Goal: Information Seeking & Learning: Learn about a topic

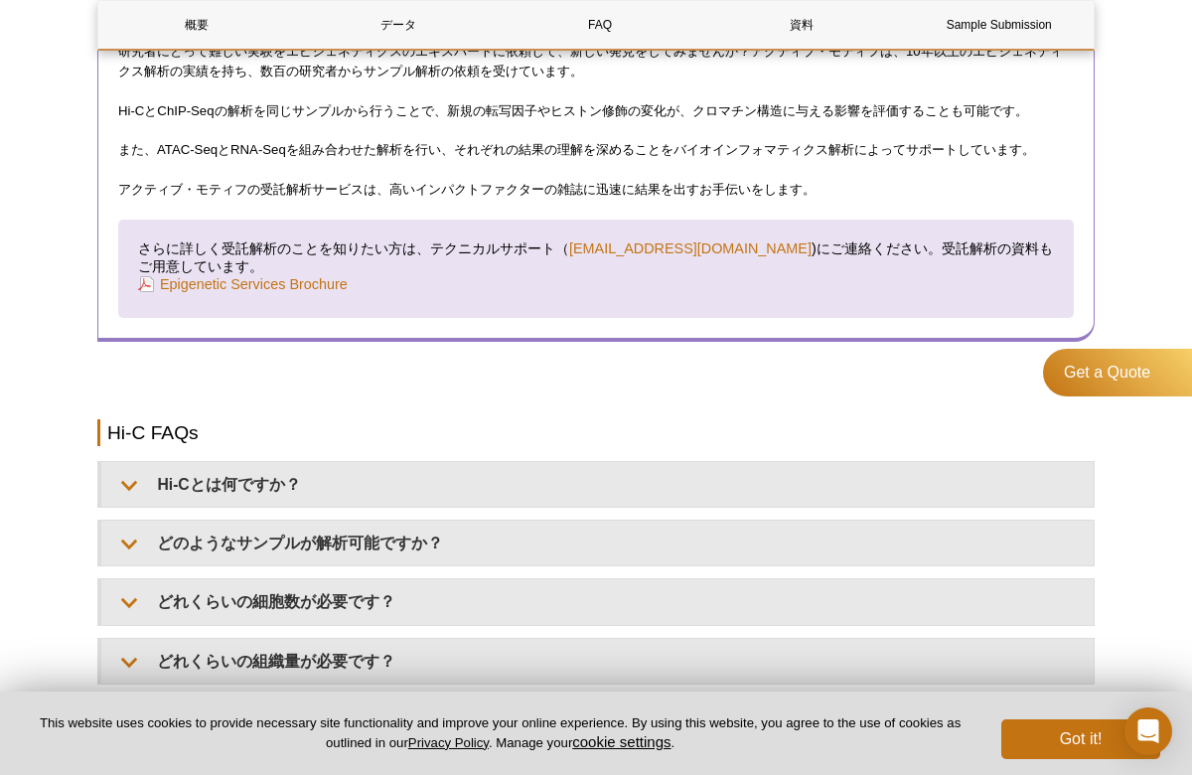
scroll to position [2801, 0]
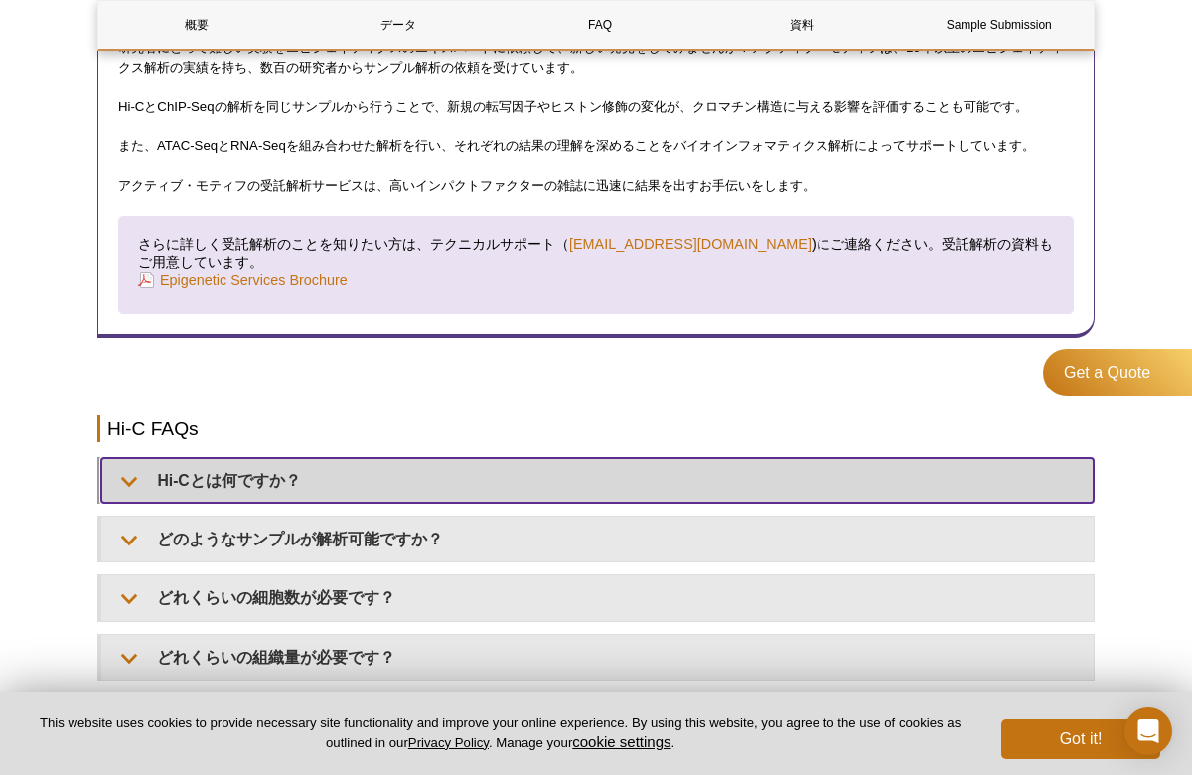
click at [129, 475] on summary "Hi-Cとは何ですか？" at bounding box center [597, 480] width 992 height 45
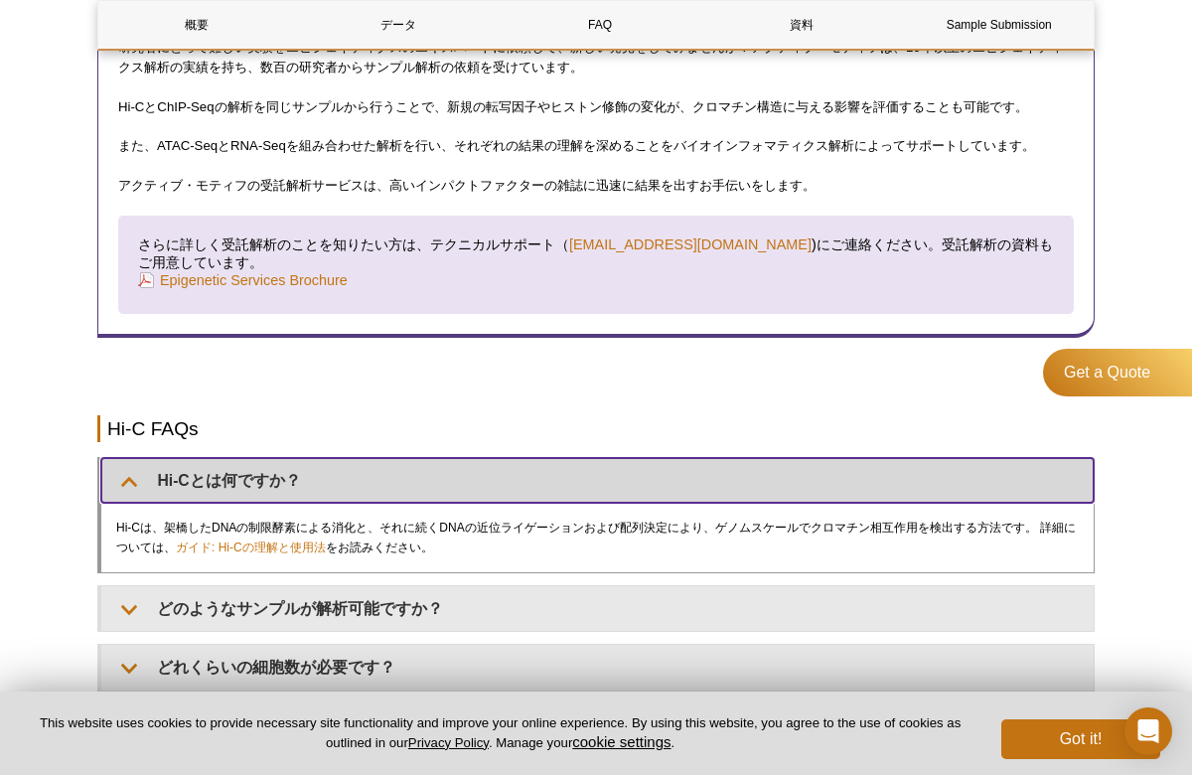
click at [130, 476] on summary "Hi-Cとは何ですか？" at bounding box center [597, 480] width 992 height 45
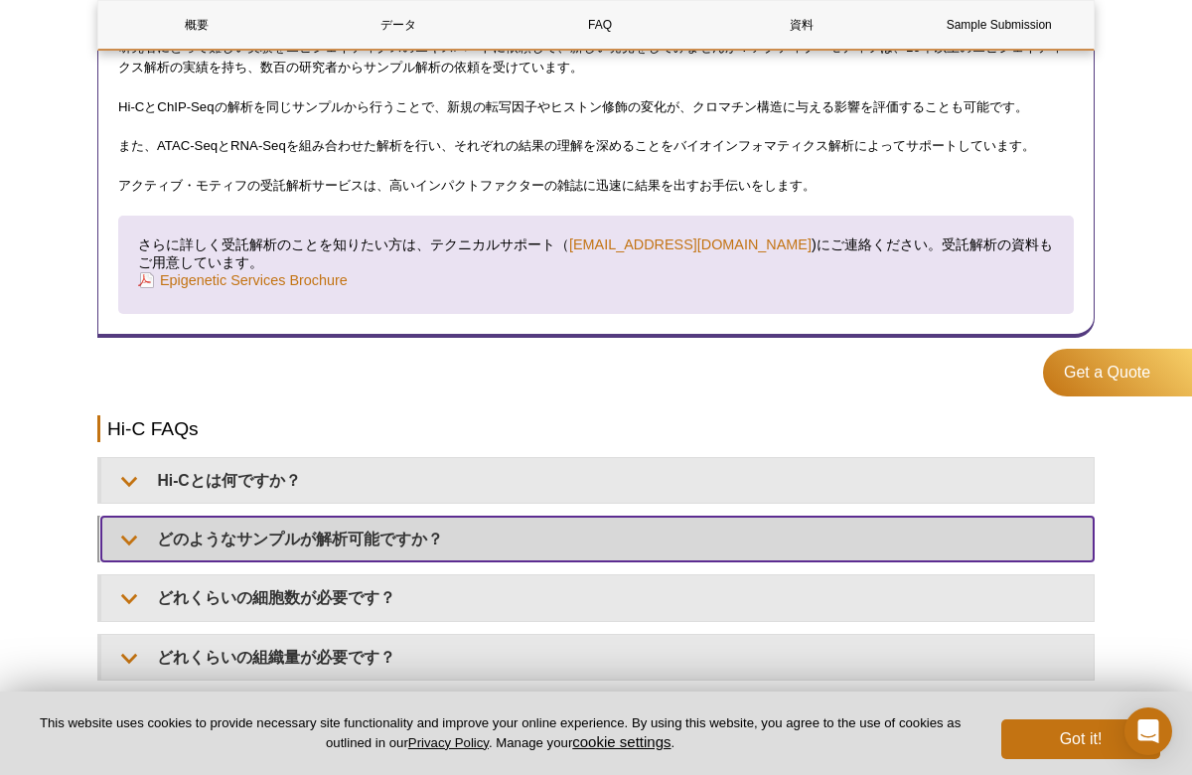
click at [129, 541] on summary "どのようなサンプルが解析可能ですか？" at bounding box center [597, 539] width 992 height 45
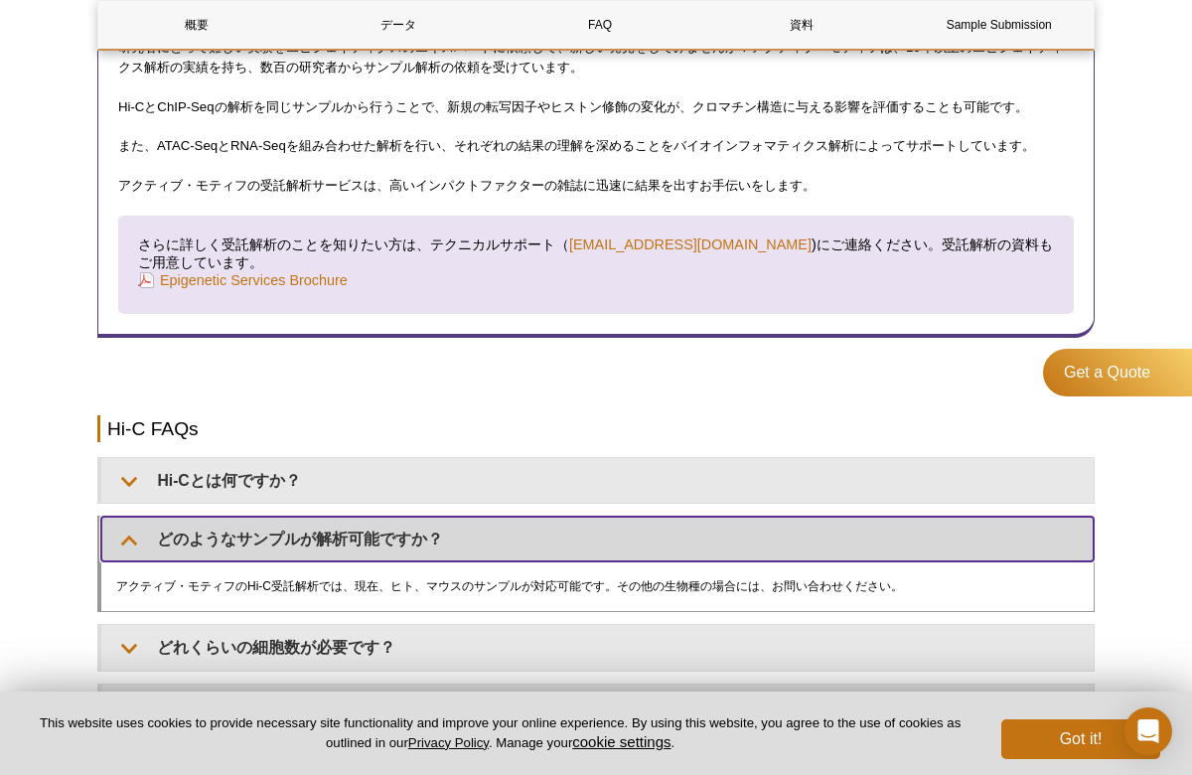
click at [129, 543] on summary "どのようなサンプルが解析可能ですか？" at bounding box center [597, 539] width 992 height 45
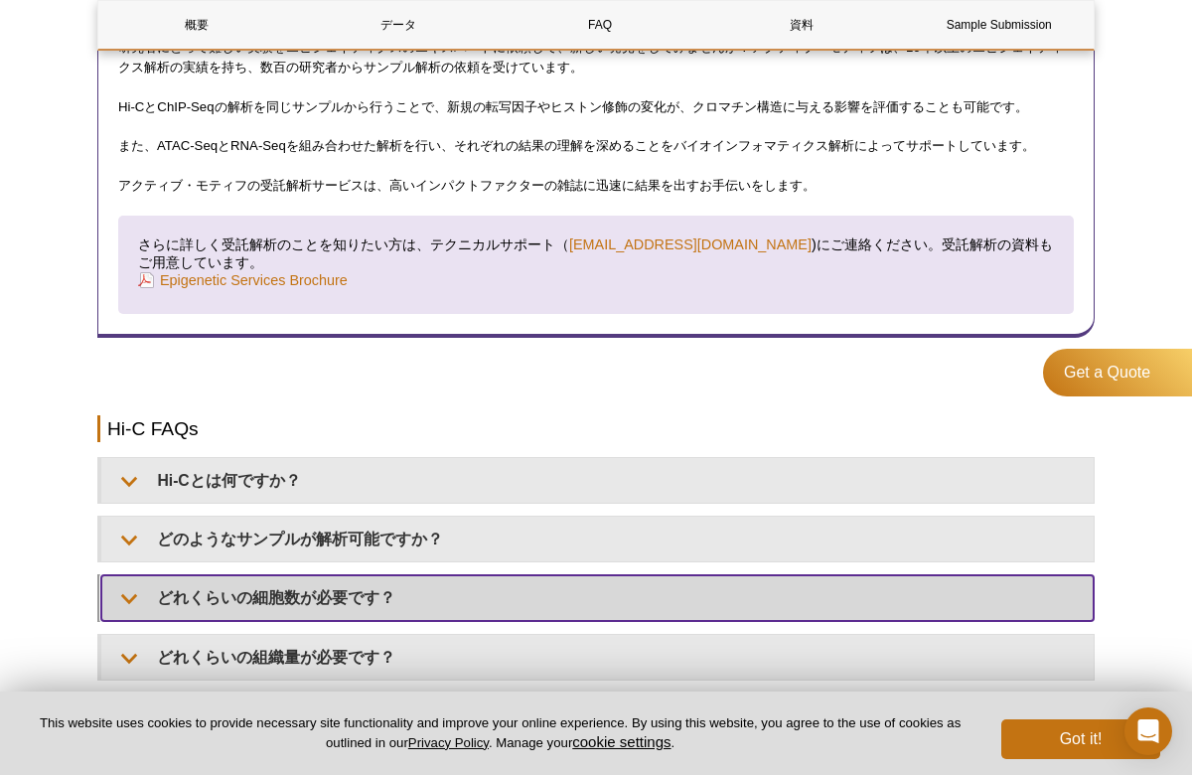
click at [119, 590] on summary "どれくらいの細胞数が必要です？" at bounding box center [597, 597] width 992 height 45
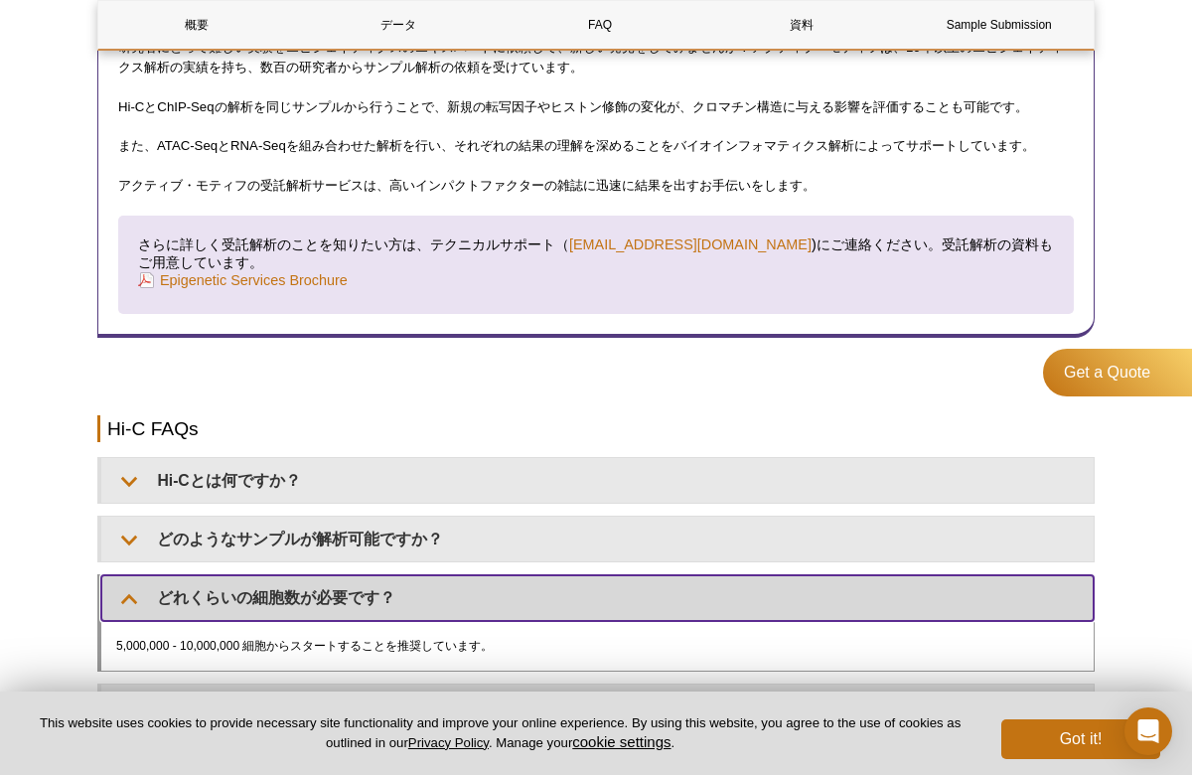
click at [119, 590] on summary "どれくらいの細胞数が必要です？" at bounding box center [597, 597] width 992 height 45
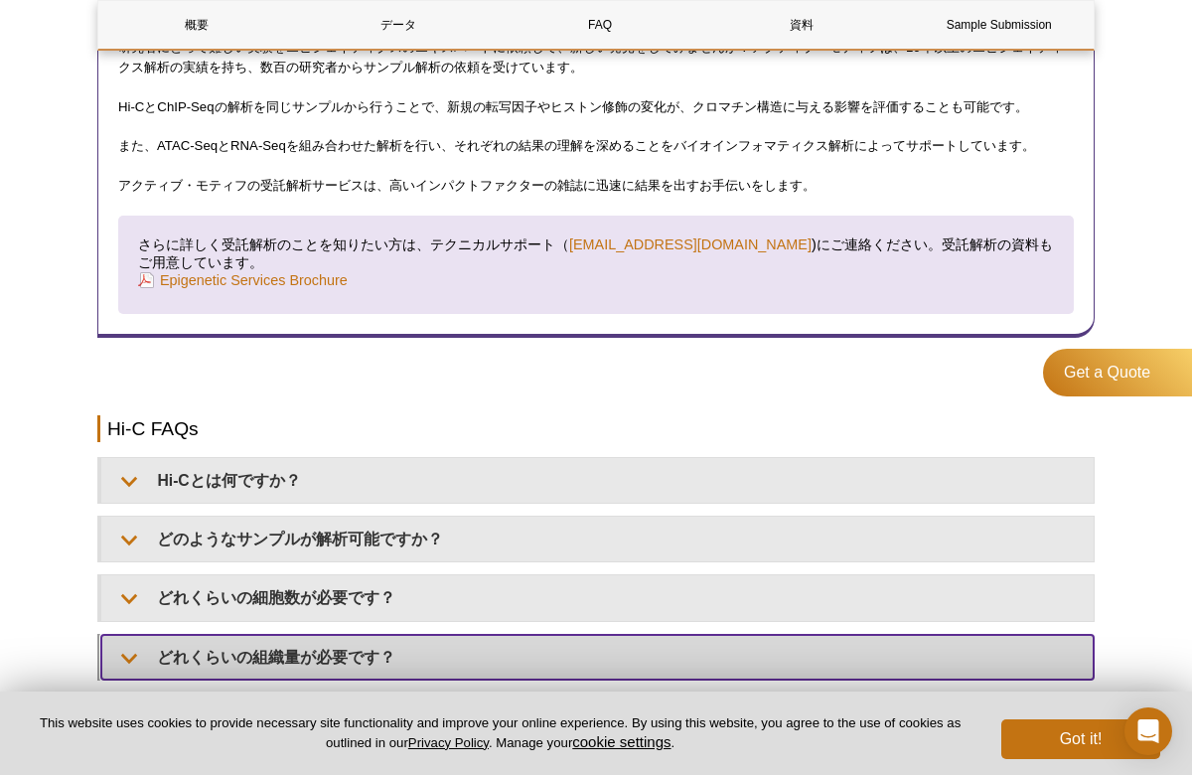
click at [131, 659] on summary "どれくらいの組織量が必要です？" at bounding box center [597, 657] width 992 height 45
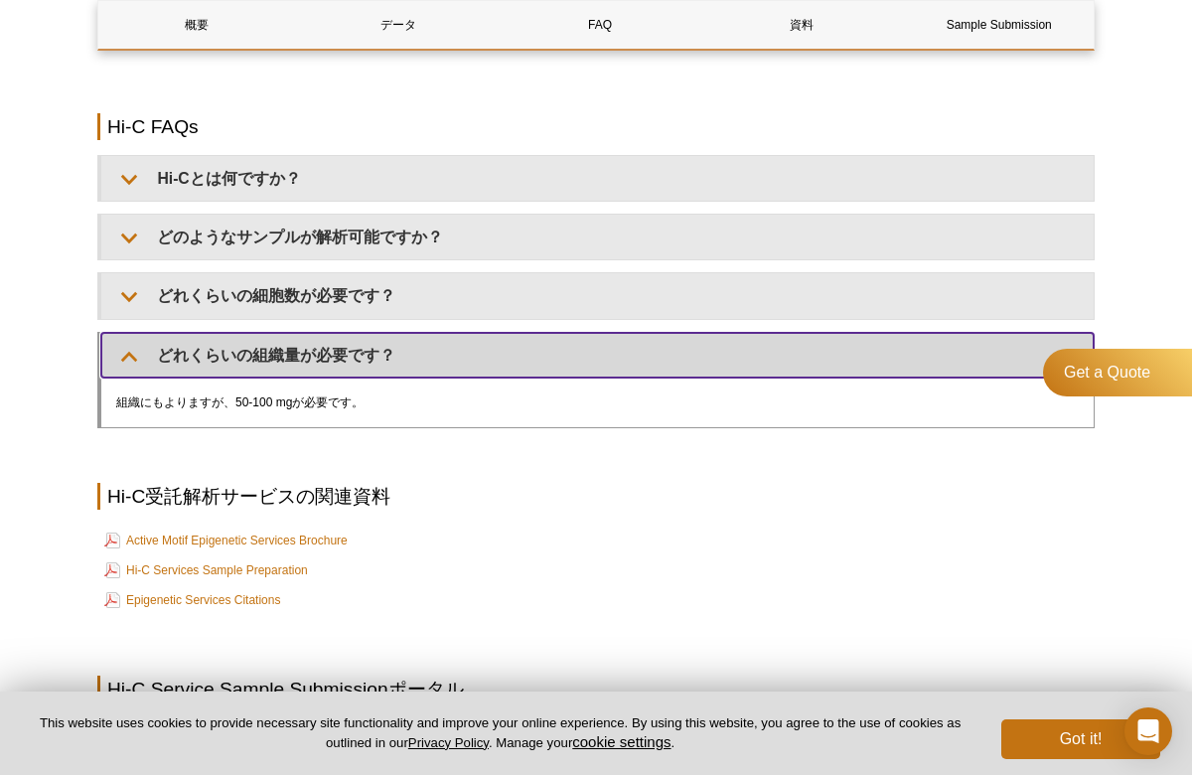
scroll to position [3104, 0]
click at [122, 348] on summary "どれくらいの組織量が必要です？" at bounding box center [597, 354] width 992 height 45
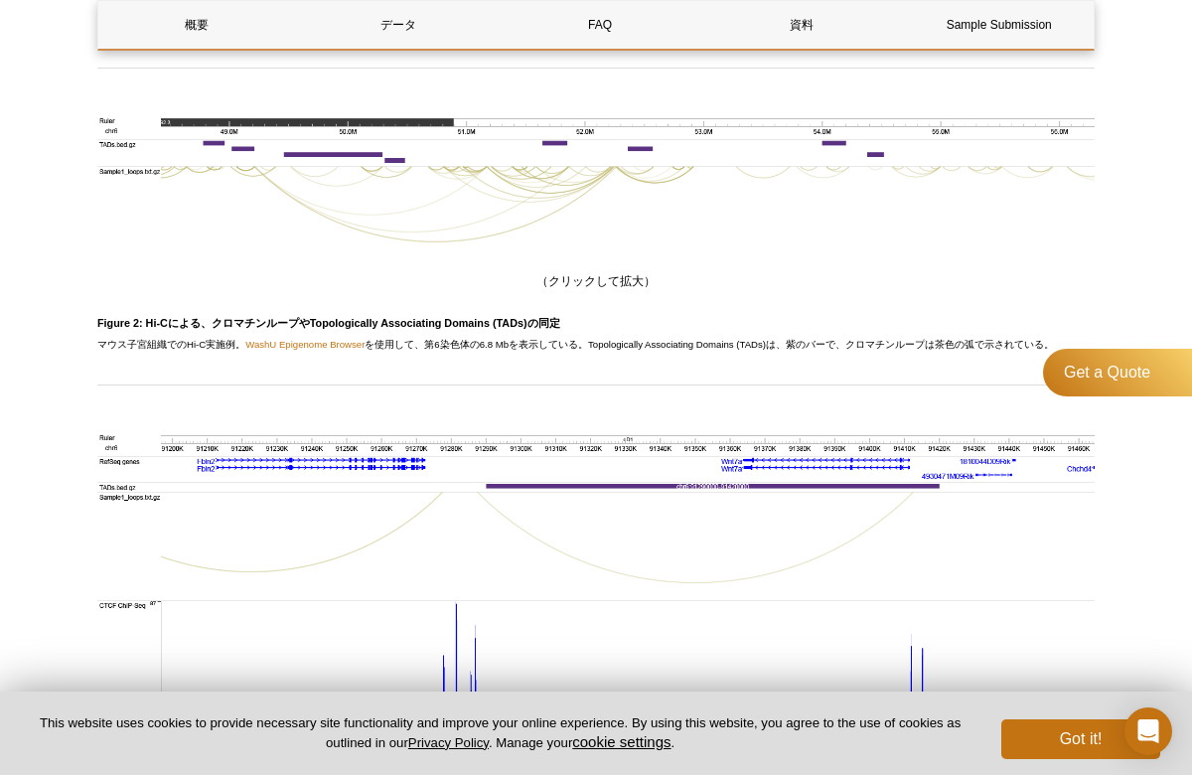
scroll to position [1898, 0]
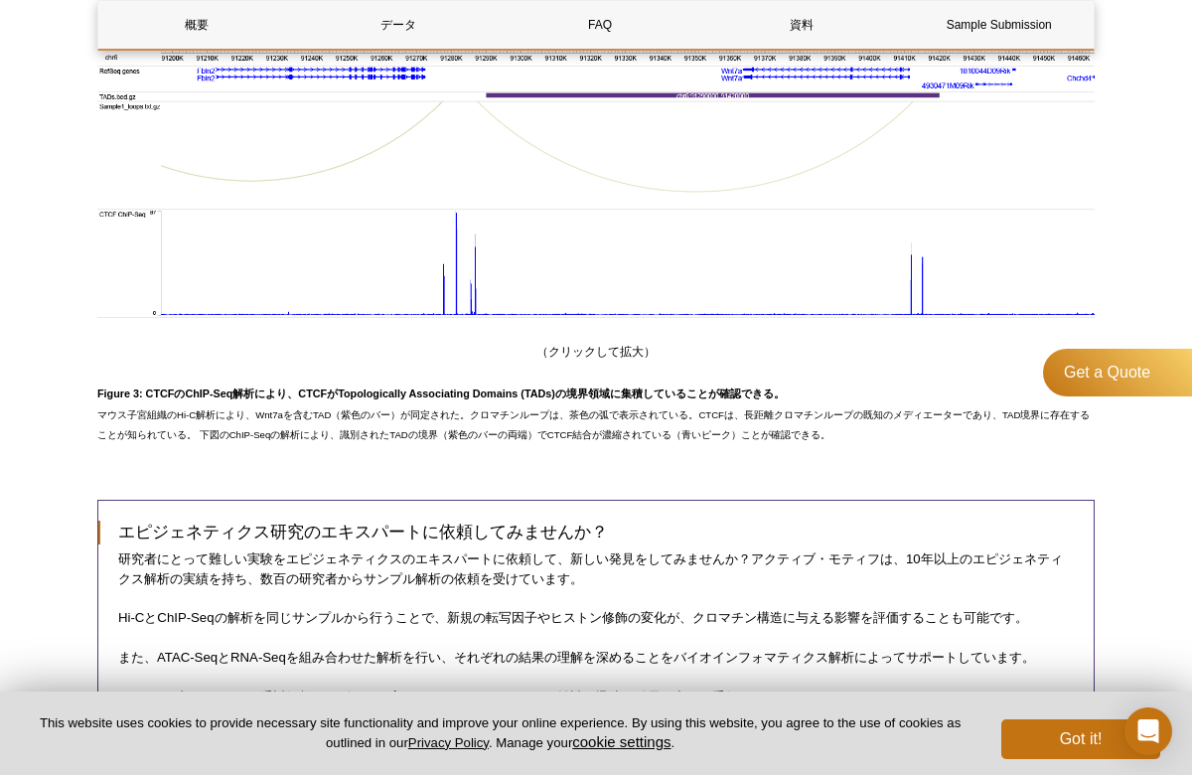
scroll to position [1898, 0]
